Goal: Task Accomplishment & Management: Manage account settings

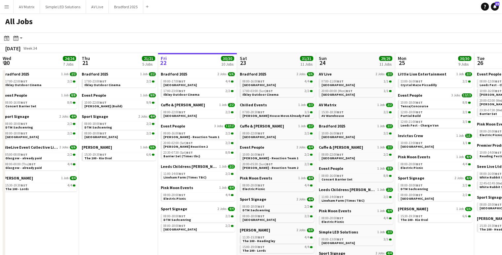
scroll to position [0, 199]
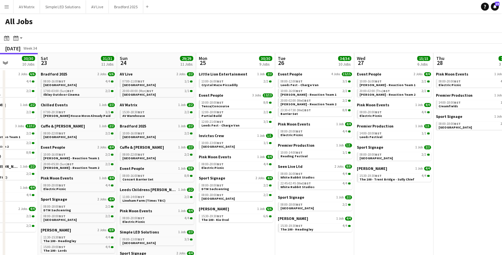
click at [6, 8] on app-icon "Menu" at bounding box center [6, 6] width 5 height 5
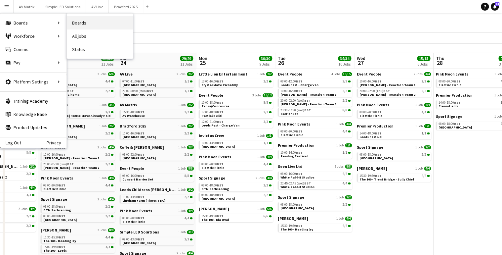
click at [101, 27] on link "Boards" at bounding box center [100, 22] width 66 height 13
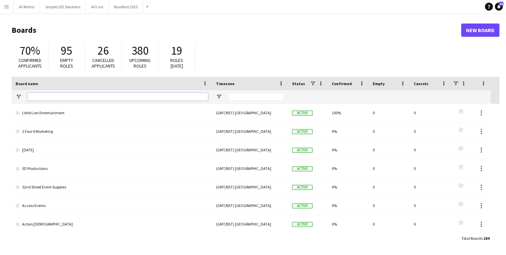
click at [132, 99] on input "Board name Filter Input" at bounding box center [117, 97] width 181 height 8
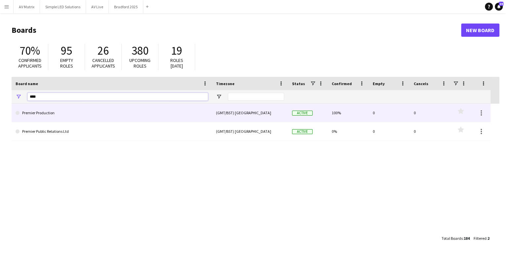
type input "****"
click at [126, 106] on link "Premier Production" at bounding box center [112, 113] width 192 height 19
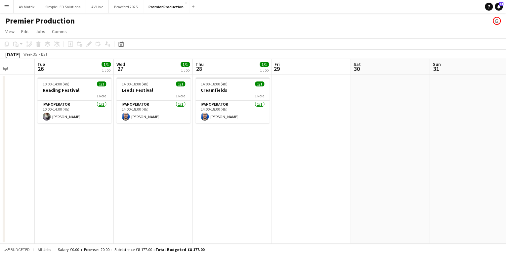
drag, startPoint x: 439, startPoint y: 173, endPoint x: 82, endPoint y: 169, distance: 357.2
click at [82, 169] on app-calendar-viewport "Sat 23 Sun 24 Mon 25 Tue 26 1/1 1 Job Wed 27 1/1 1 Job Thu 28 1/1 1 Job Fri 29 …" at bounding box center [253, 151] width 506 height 185
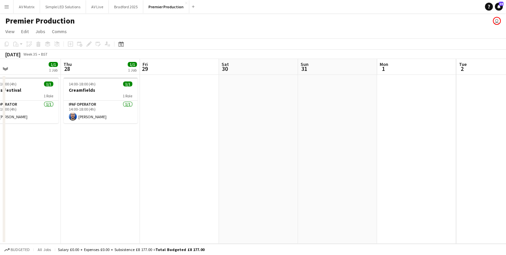
drag, startPoint x: 364, startPoint y: 155, endPoint x: 98, endPoint y: 153, distance: 265.6
click at [91, 155] on app-calendar-viewport "Mon 25 Tue 26 1/1 1 Job Wed 27 1/1 1 Job Thu 28 1/1 1 Job Fri 29 Sat 30 Sun 31 …" at bounding box center [253, 151] width 506 height 185
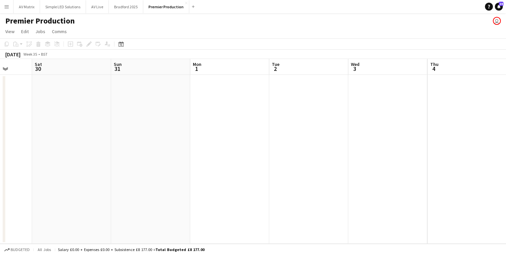
drag, startPoint x: 108, startPoint y: 152, endPoint x: 311, endPoint y: 117, distance: 205.8
click at [291, 121] on app-calendar-viewport "Wed 27 1/1 1 Job Thu 28 1/1 1 Job Fri 29 Sat 30 Sun 31 Mon 1 Tue 2 Wed 3 Thu 4 …" at bounding box center [253, 151] width 506 height 185
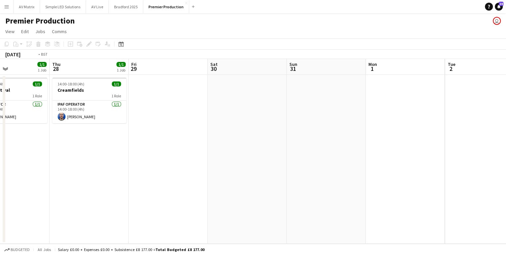
drag, startPoint x: 175, startPoint y: 144, endPoint x: 327, endPoint y: 144, distance: 152.1
click at [327, 144] on app-calendar-viewport "Mon 25 Tue 26 1/1 1 Job Wed 27 1/1 1 Job Thu 28 1/1 1 Job Fri 29 Sat 30 Sun 31 …" at bounding box center [253, 151] width 506 height 185
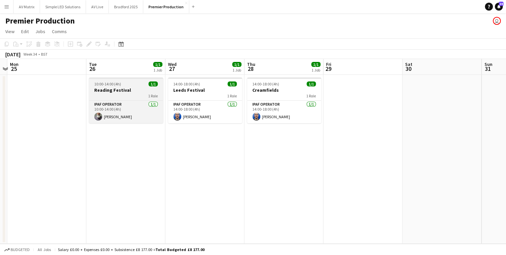
click at [115, 91] on h3 "Reading Festival" at bounding box center [126, 90] width 74 height 6
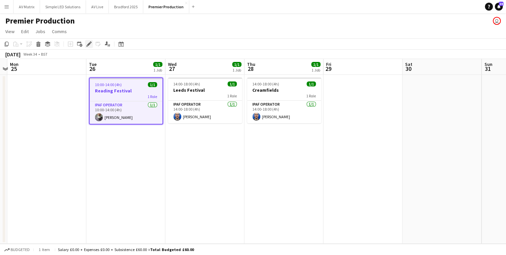
click at [88, 43] on icon "Edit" at bounding box center [88, 43] width 5 height 5
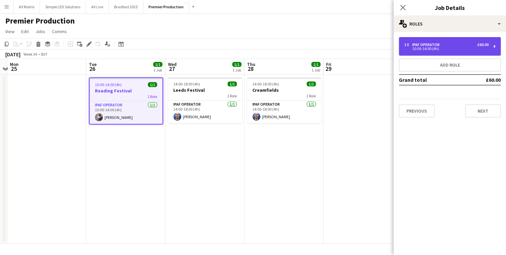
click at [454, 47] on div "10:00-14:00 (4h)" at bounding box center [446, 48] width 84 height 3
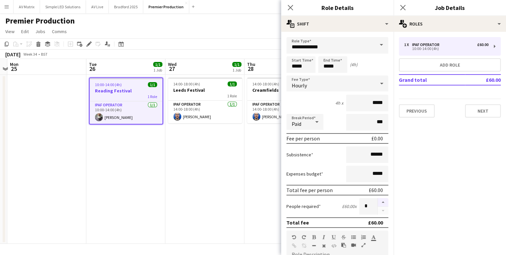
click at [378, 200] on button "button" at bounding box center [383, 202] width 11 height 9
click at [380, 210] on button "button" at bounding box center [383, 210] width 11 height 8
type input "*"
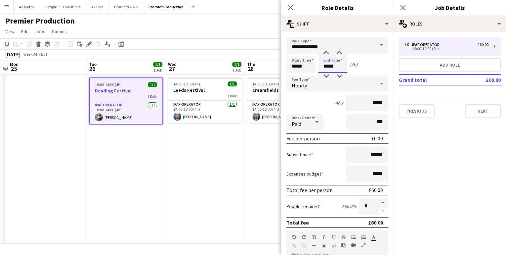
click at [328, 62] on input "*****" at bounding box center [332, 64] width 29 height 17
click at [327, 52] on div at bounding box center [325, 53] width 13 height 7
type input "*****"
click at [327, 52] on div at bounding box center [325, 53] width 13 height 7
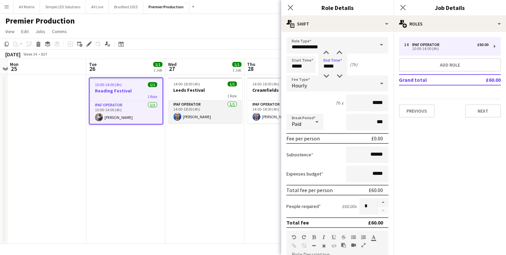
click at [217, 114] on app-card-role "IPAF Operator [DATE] 14:00-18:00 (4h) [PERSON_NAME]" at bounding box center [205, 112] width 74 height 22
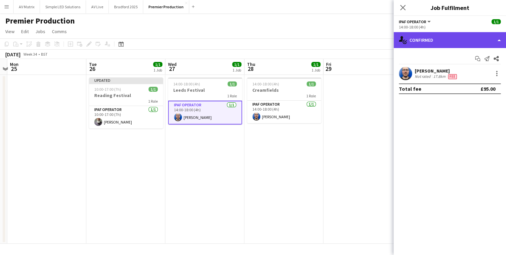
click at [442, 45] on div "single-neutral-actions-check-2 Confirmed" at bounding box center [450, 40] width 112 height 16
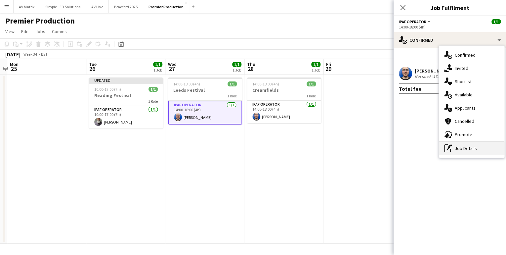
click at [448, 148] on icon at bounding box center [448, 147] width 3 height 3
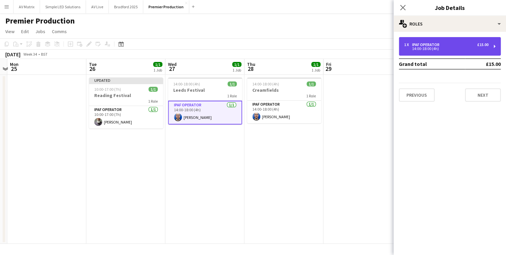
click at [418, 50] on div "14:00-18:00 (4h)" at bounding box center [446, 48] width 84 height 3
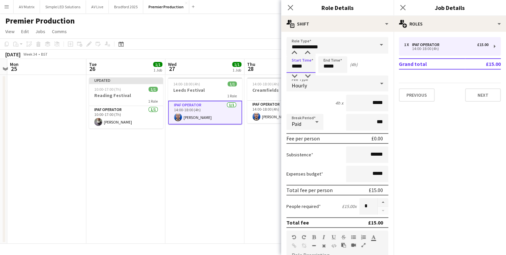
click at [314, 64] on input "*****" at bounding box center [300, 64] width 29 height 17
click at [296, 76] on div at bounding box center [294, 76] width 13 height 7
type input "*****"
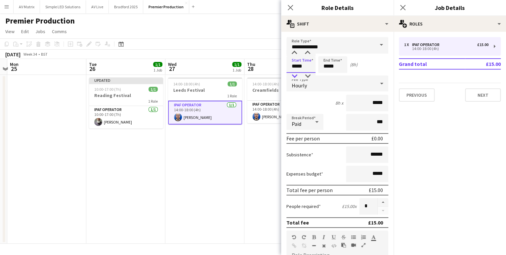
click at [296, 76] on div at bounding box center [294, 76] width 13 height 7
click at [333, 65] on input "*****" at bounding box center [332, 64] width 29 height 17
type input "*****"
click at [325, 74] on div at bounding box center [325, 76] width 13 height 7
click at [272, 110] on app-card-role "IPAF Operator [DATE] 14:00-18:00 (4h) [PERSON_NAME]" at bounding box center [284, 112] width 74 height 22
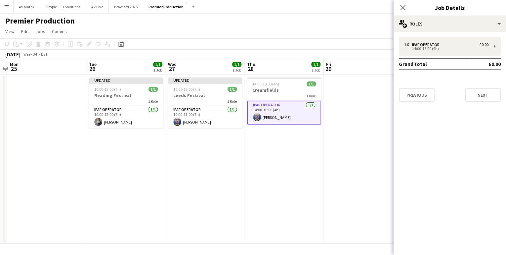
click at [276, 110] on app-card-role "IPAF Operator [DATE] 14:00-18:00 (4h) [PERSON_NAME]" at bounding box center [284, 113] width 74 height 24
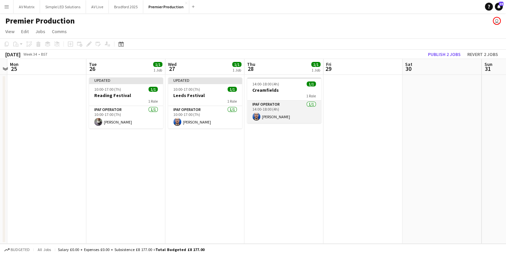
click at [282, 107] on app-card-role "IPAF Operator [DATE] 14:00-18:00 (4h) [PERSON_NAME]" at bounding box center [284, 112] width 74 height 22
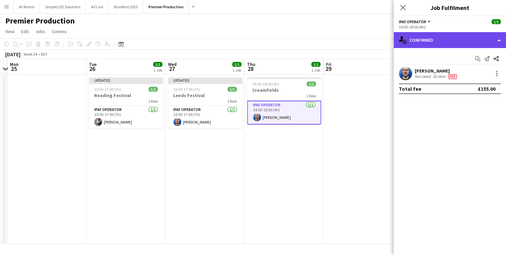
drag, startPoint x: 446, startPoint y: 43, endPoint x: 443, endPoint y: 46, distance: 4.7
click at [446, 43] on div "single-neutral-actions-check-2 Confirmed" at bounding box center [450, 40] width 112 height 16
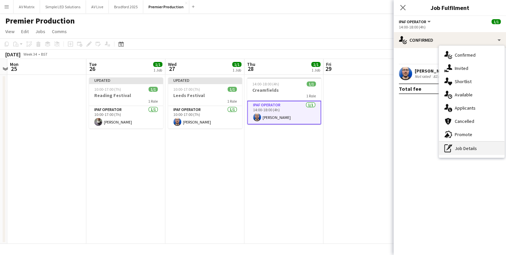
click at [455, 146] on div "pen-write Job Details" at bounding box center [471, 148] width 65 height 13
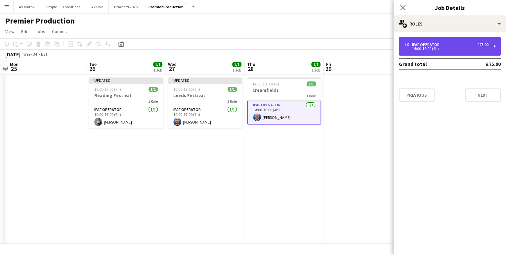
click at [404, 47] on div "14:00-18:00 (4h)" at bounding box center [446, 48] width 84 height 3
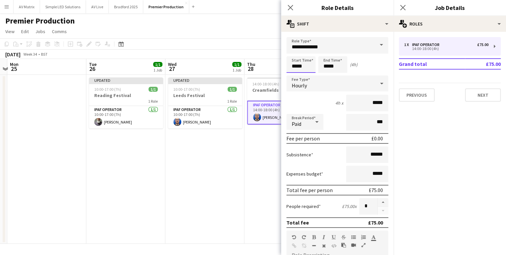
click at [307, 66] on input "*****" at bounding box center [300, 64] width 29 height 17
click at [295, 75] on div at bounding box center [294, 76] width 13 height 7
type input "*****"
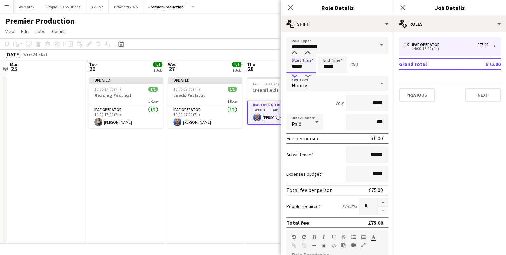
click at [295, 75] on div at bounding box center [294, 76] width 13 height 7
click at [324, 64] on input "*****" at bounding box center [332, 64] width 29 height 17
type input "*****"
click at [325, 73] on div at bounding box center [325, 76] width 13 height 7
click at [285, 9] on div "Close pop-in" at bounding box center [290, 7] width 19 height 15
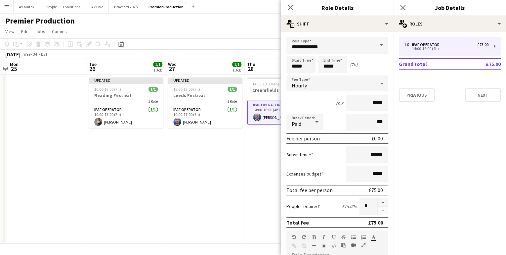
click at [290, 3] on div "Close pop-in" at bounding box center [290, 7] width 19 height 15
click at [288, 9] on icon "Close pop-in" at bounding box center [290, 7] width 6 height 6
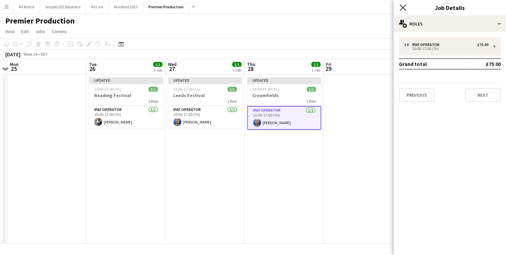
click at [402, 8] on icon at bounding box center [403, 7] width 6 height 6
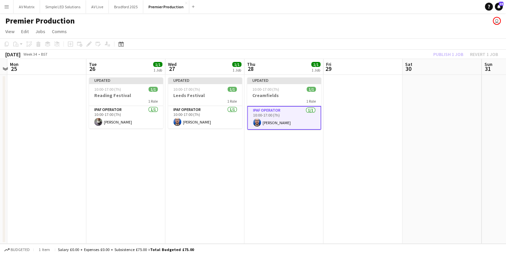
click at [440, 54] on div "Publish 1 job Revert 1 job" at bounding box center [465, 54] width 81 height 9
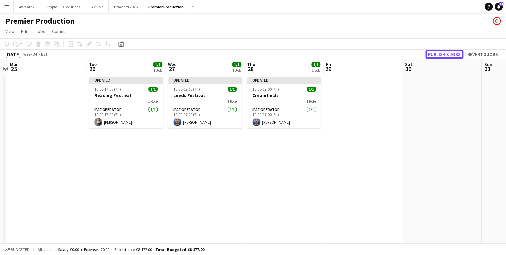
click at [440, 54] on button "Publish 3 jobs" at bounding box center [444, 54] width 38 height 9
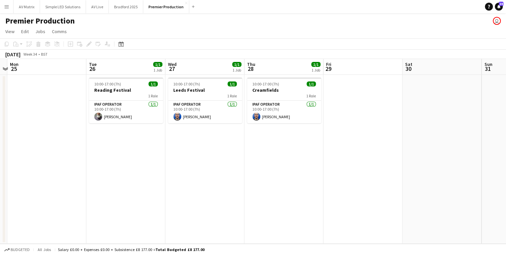
click at [297, 185] on app-date-cell "10:00-17:00 (7h) 1/1 Creamfields 1 Role IPAF Operator [DATE] 10:00-17:00 (7h) […" at bounding box center [283, 159] width 79 height 169
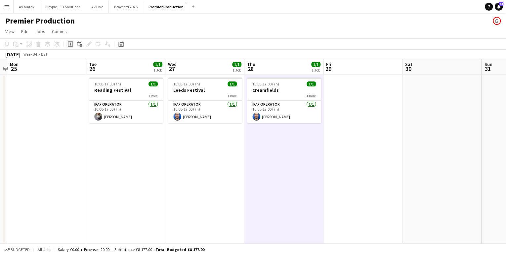
click at [69, 45] on icon "Add job" at bounding box center [70, 43] width 5 height 5
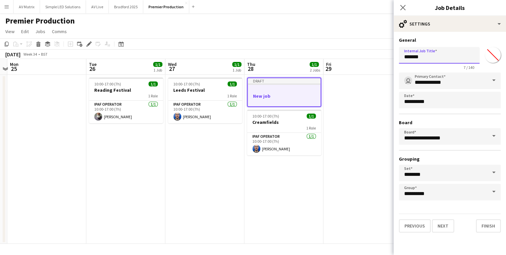
drag, startPoint x: 450, startPoint y: 61, endPoint x: 373, endPoint y: 59, distance: 77.1
click at [372, 60] on body "Menu Boards Boards Boards All jobs Status Workforce Workforce My Workforce Recr…" at bounding box center [253, 127] width 506 height 255
type input "**********"
click at [447, 221] on button "Next" at bounding box center [443, 225] width 22 height 13
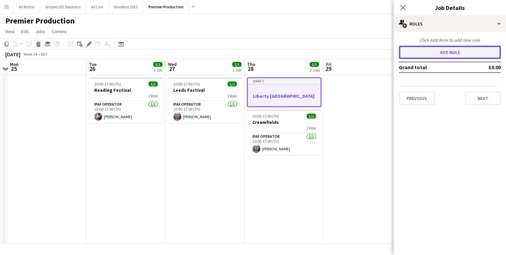
click at [423, 46] on button "Add role" at bounding box center [450, 52] width 102 height 13
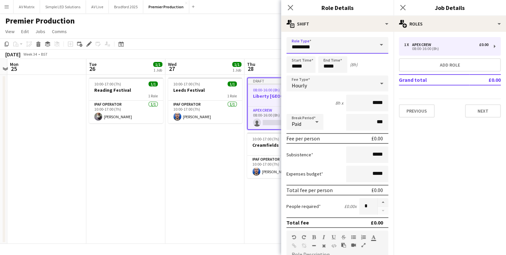
click at [365, 44] on input "*********" at bounding box center [337, 45] width 102 height 17
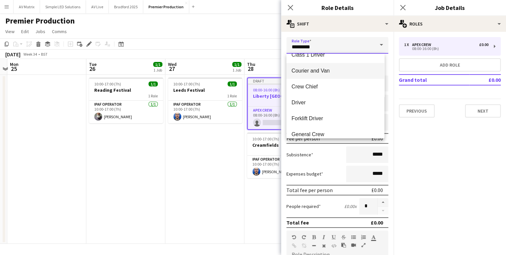
scroll to position [53, 0]
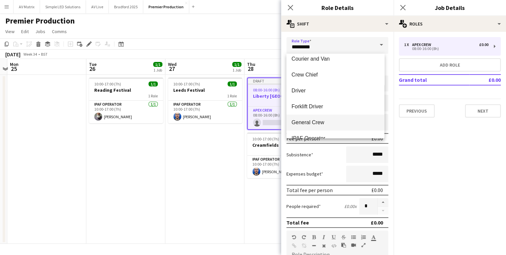
click at [329, 122] on span "General Crew" at bounding box center [335, 122] width 87 height 6
type input "**********"
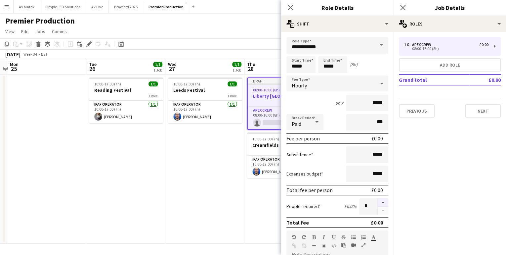
click at [379, 203] on button "button" at bounding box center [383, 202] width 11 height 9
type input "*"
click at [300, 69] on input "*****" at bounding box center [300, 64] width 29 height 17
type input "*****"
click at [297, 74] on div at bounding box center [294, 76] width 13 height 7
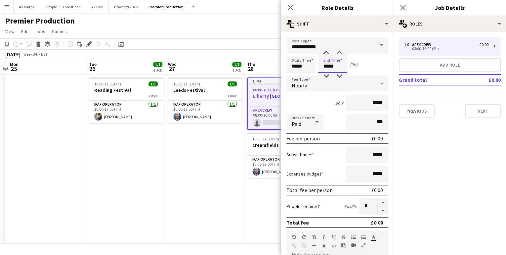
click at [321, 65] on input "*****" at bounding box center [332, 64] width 29 height 17
click at [321, 76] on div at bounding box center [325, 76] width 13 height 7
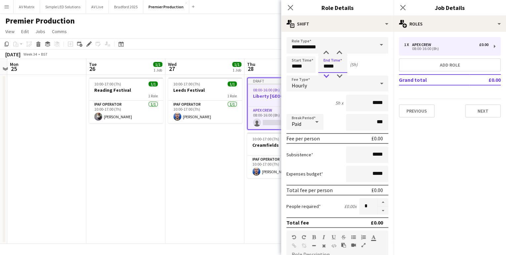
click at [321, 76] on div at bounding box center [325, 76] width 13 height 7
type input "*****"
click at [321, 76] on div at bounding box center [325, 76] width 13 height 7
click at [290, 8] on icon at bounding box center [290, 7] width 6 height 6
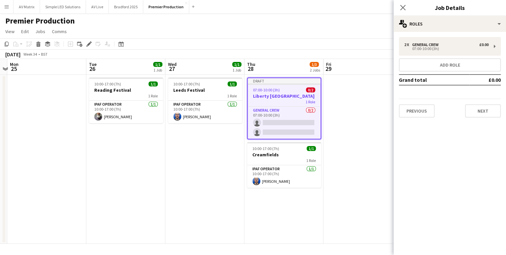
click at [480, 117] on div "2 x General Crew £0.00 07:00-10:00 (3h) Add role Grand total £0.00 Previous Next" at bounding box center [450, 77] width 112 height 91
click at [480, 111] on button "Next" at bounding box center [483, 110] width 36 height 13
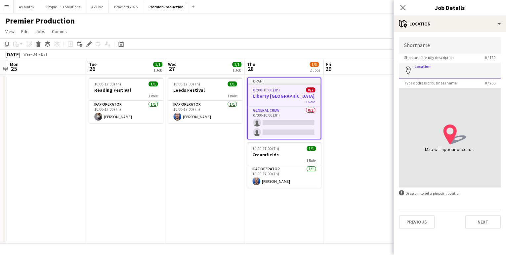
click at [430, 75] on input "Location" at bounding box center [450, 71] width 102 height 17
click at [480, 72] on input "**********" at bounding box center [450, 71] width 102 height 17
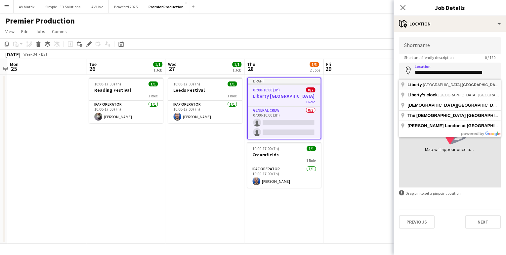
type input "**********"
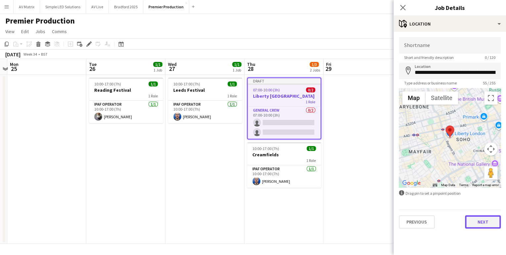
click at [483, 222] on button "Next" at bounding box center [483, 221] width 36 height 13
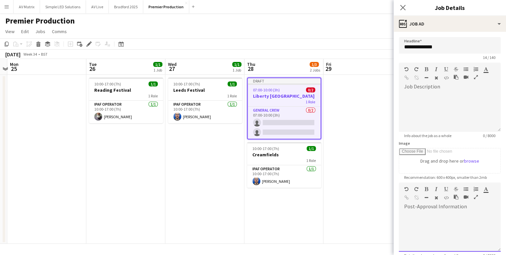
click at [453, 224] on div at bounding box center [450, 232] width 102 height 40
click at [426, 218] on div at bounding box center [447, 221] width 87 height 7
click at [402, 8] on icon at bounding box center [403, 7] width 6 height 6
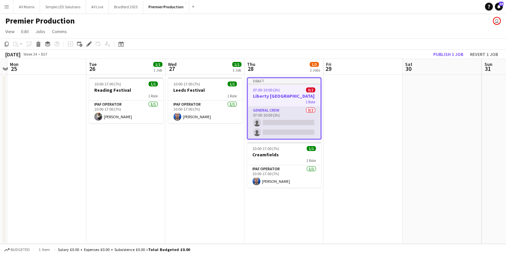
click at [274, 134] on app-card-role "General Crew 0/2 07:00-10:00 (3h) single-neutral-actions single-neutral-actions" at bounding box center [284, 122] width 73 height 32
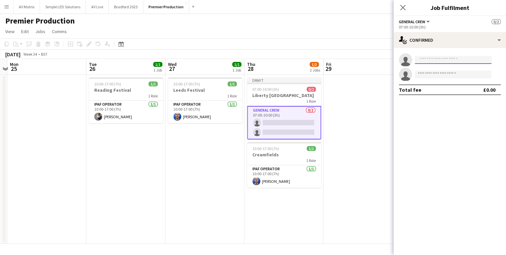
click at [448, 57] on input at bounding box center [453, 60] width 77 height 8
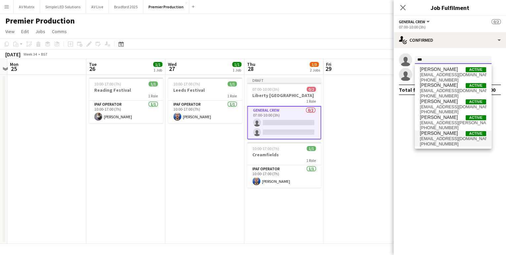
type input "***"
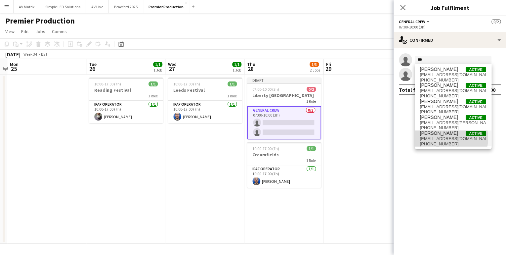
click at [438, 138] on span "[EMAIL_ADDRESS][DOMAIN_NAME]" at bounding box center [453, 138] width 66 height 5
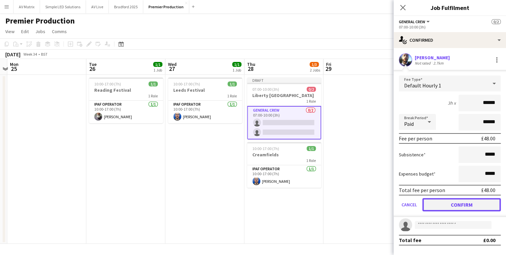
click at [457, 200] on button "Confirm" at bounding box center [461, 204] width 78 height 13
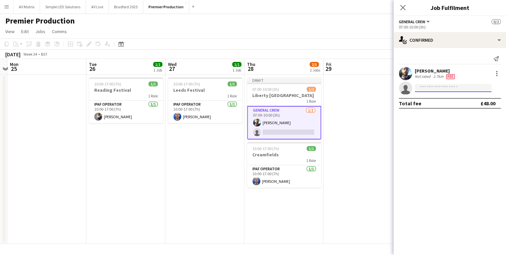
click at [432, 89] on input at bounding box center [453, 88] width 77 height 8
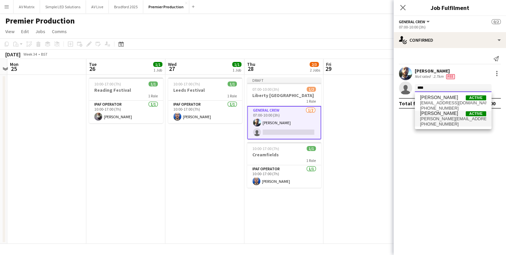
type input "****"
click at [433, 122] on span "[PHONE_NUMBER]" at bounding box center [453, 123] width 66 height 5
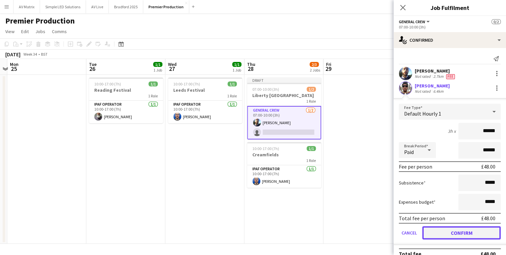
click at [481, 237] on button "Confirm" at bounding box center [461, 232] width 78 height 13
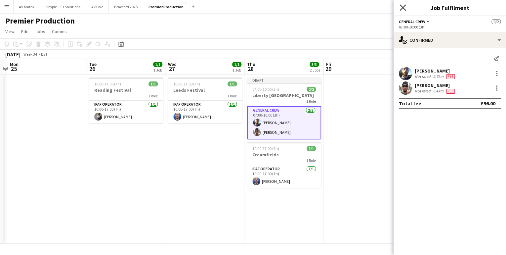
click at [402, 10] on icon "Close pop-in" at bounding box center [403, 7] width 6 height 6
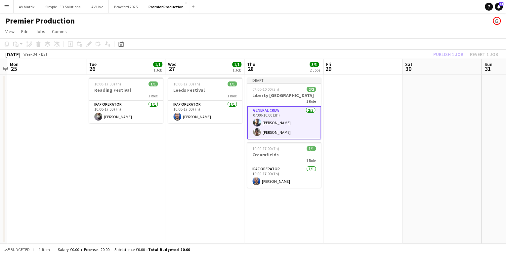
click at [260, 133] on app-user-avatar at bounding box center [257, 132] width 8 height 8
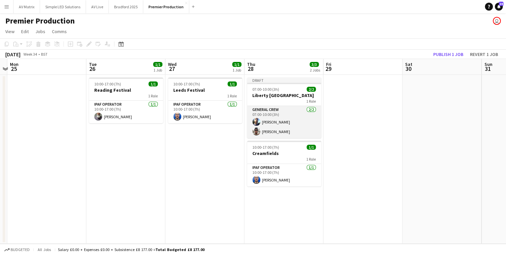
click at [270, 133] on app-card-role "General Crew [DATE] 07:00-10:00 (3h) [PERSON_NAME] [PERSON_NAME]" at bounding box center [284, 122] width 74 height 32
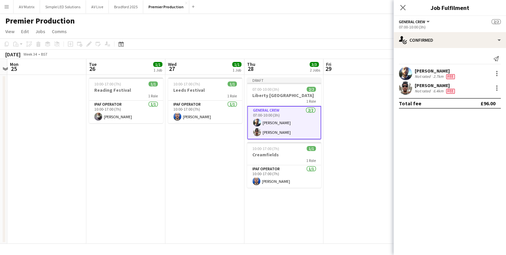
click at [418, 93] on div "Not rated" at bounding box center [423, 90] width 17 height 5
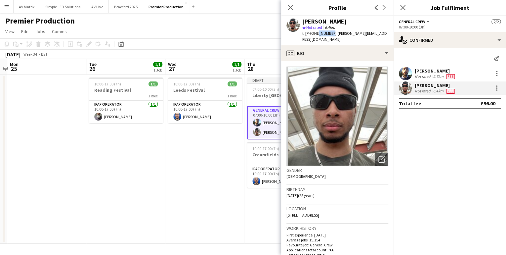
drag, startPoint x: 330, startPoint y: 34, endPoint x: 315, endPoint y: 34, distance: 14.9
click at [315, 34] on span "t. [PHONE_NUMBER]" at bounding box center [319, 33] width 34 height 5
click at [328, 41] on div "t. [PHONE_NUMBER] | [PERSON_NAME][EMAIL_ADDRESS][DOMAIN_NAME]" at bounding box center [345, 36] width 86 height 12
drag, startPoint x: 331, startPoint y: 34, endPoint x: 306, endPoint y: 33, distance: 25.1
click at [306, 33] on span "t. [PHONE_NUMBER]" at bounding box center [319, 33] width 34 height 5
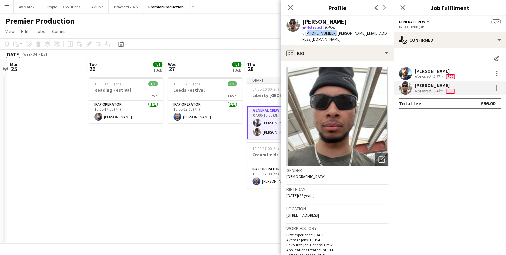
copy span "[PHONE_NUMBER]"
drag, startPoint x: 290, startPoint y: 6, endPoint x: 308, endPoint y: 7, distance: 18.2
click at [290, 6] on icon "Close pop-in" at bounding box center [290, 7] width 6 height 6
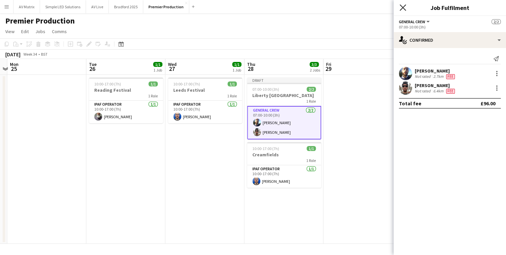
click at [404, 8] on icon "Close pop-in" at bounding box center [403, 7] width 6 height 6
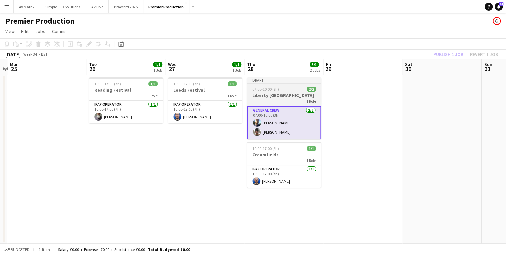
click at [288, 92] on h3 "Liberty [GEOGRAPHIC_DATA]" at bounding box center [284, 95] width 74 height 6
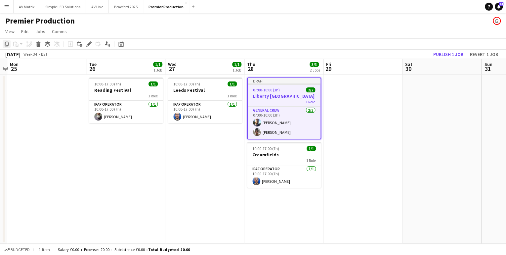
click at [9, 45] on icon "Copy" at bounding box center [6, 43] width 5 height 5
click at [285, 208] on app-date-cell "Draft 07:00-10:00 (3h) 2/2 Liberty London 1 Role General Crew [DATE] 07:00-10:0…" at bounding box center [283, 159] width 79 height 169
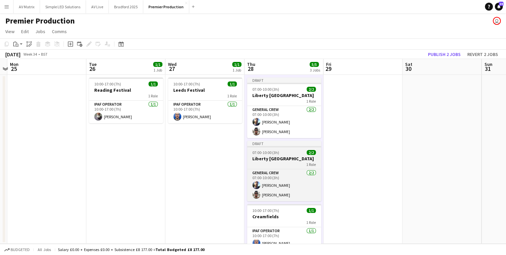
click at [272, 151] on span "07:00-10:00 (3h)" at bounding box center [265, 152] width 27 height 5
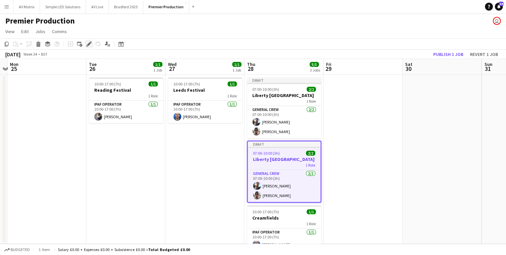
click at [88, 44] on icon at bounding box center [89, 44] width 4 height 4
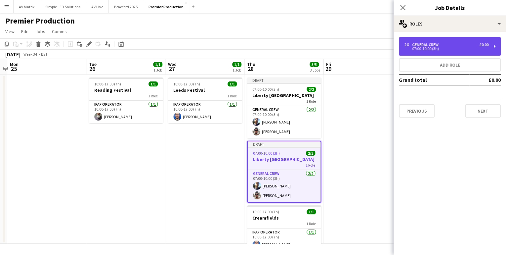
click at [435, 45] on div "General Crew" at bounding box center [426, 44] width 29 height 5
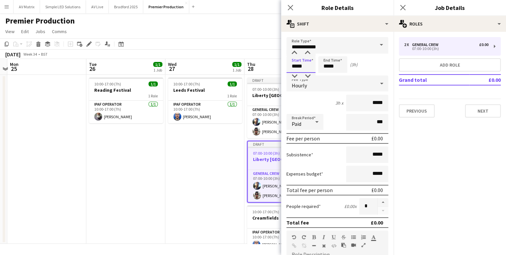
drag, startPoint x: 239, startPoint y: 70, endPoint x: 221, endPoint y: 71, distance: 17.9
click at [221, 71] on body "Menu Boards Boards Boards All jobs Status Workforce Workforce My Workforce Recr…" at bounding box center [253, 127] width 506 height 255
type input "*****"
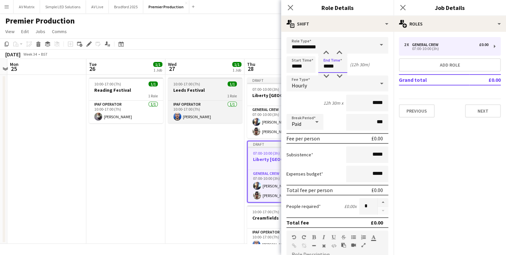
drag, startPoint x: 338, startPoint y: 68, endPoint x: 186, endPoint y: 91, distance: 154.1
click at [186, 91] on body "Menu Boards Boards Boards All jobs Status Workforce Workforce My Workforce Recr…" at bounding box center [253, 127] width 506 height 255
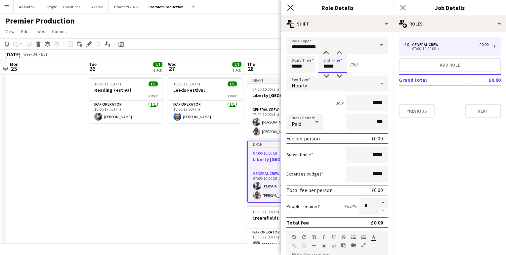
type input "*****"
click at [290, 8] on icon at bounding box center [290, 7] width 6 height 6
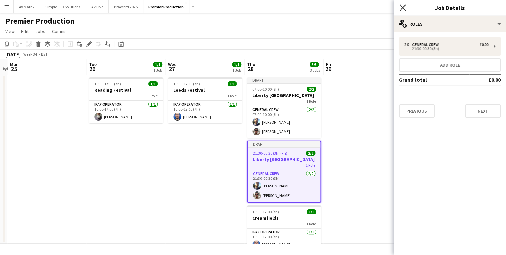
click at [401, 9] on icon at bounding box center [403, 7] width 6 height 6
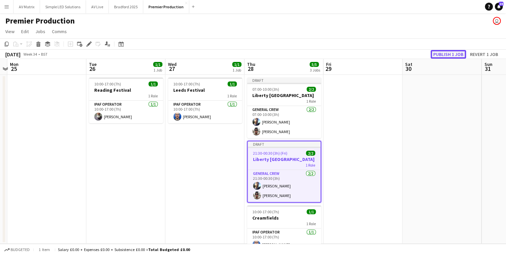
click at [443, 53] on button "Publish 1 job" at bounding box center [448, 54] width 35 height 9
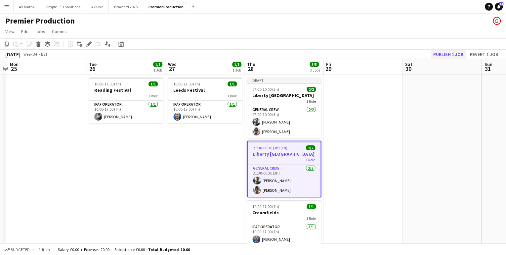
drag, startPoint x: 445, startPoint y: 59, endPoint x: 447, endPoint y: 54, distance: 5.6
click at [445, 59] on div "[DATE] Week 34 • BST Publish 1 job Revert 1 job" at bounding box center [253, 54] width 506 height 9
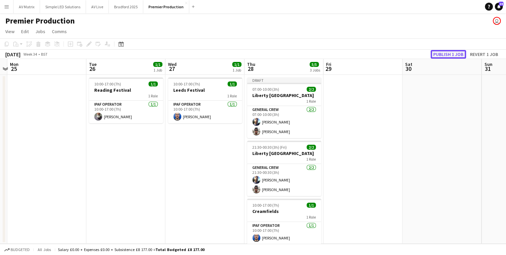
click at [447, 53] on button "Publish 1 job" at bounding box center [448, 54] width 35 height 9
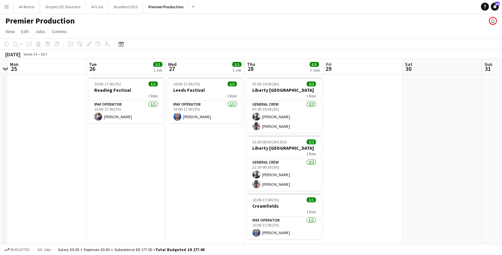
click at [10, 11] on button "Menu" at bounding box center [6, 6] width 13 height 13
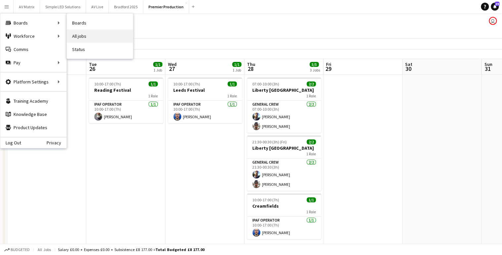
click at [87, 35] on link "All jobs" at bounding box center [100, 35] width 66 height 13
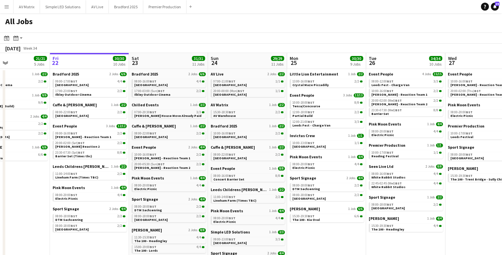
scroll to position [0, 208]
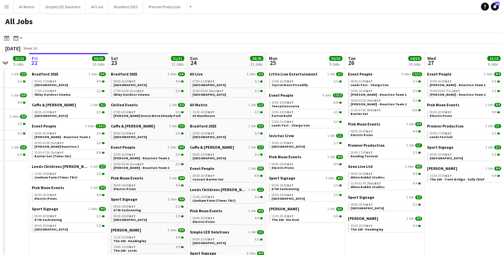
drag, startPoint x: 345, startPoint y: 231, endPoint x: 291, endPoint y: 233, distance: 53.9
click at [294, 232] on app-calendar-viewport "Tue 19 17/17 6 Jobs Wed 20 24/24 7 Jobs Thu 21 21/21 5 Jobs Fri 22 30/30 10 Job…" at bounding box center [251, 173] width 502 height 240
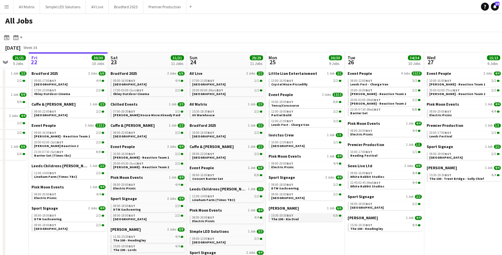
scroll to position [0, 0]
